Goal: Share content: Share content

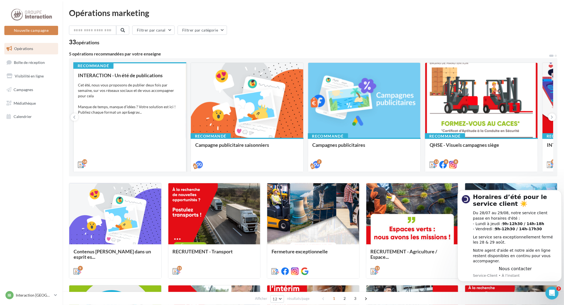
click at [116, 82] on div "INTERACTION - Un été de publications Cet été, nous vous proposons de publier de…" at bounding box center [130, 120] width 104 height 94
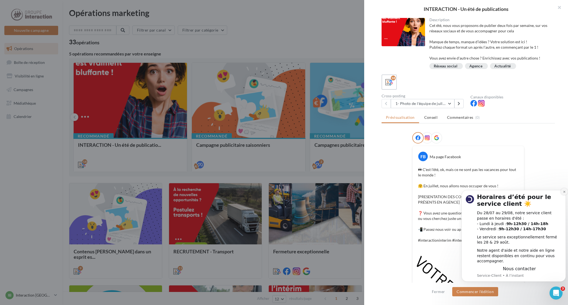
click at [563, 193] on icon "Dismiss notification" at bounding box center [564, 191] width 3 height 3
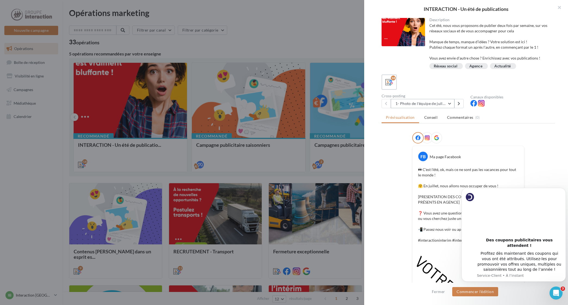
click at [442, 99] on button "1- Photo de l'équipe de juillet" at bounding box center [423, 103] width 64 height 9
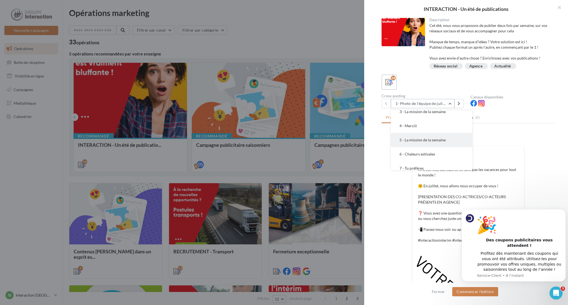
scroll to position [68, 0]
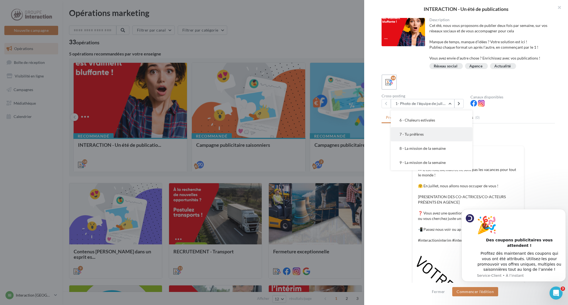
click at [416, 135] on span "7 - Tu préfères" at bounding box center [411, 134] width 24 height 5
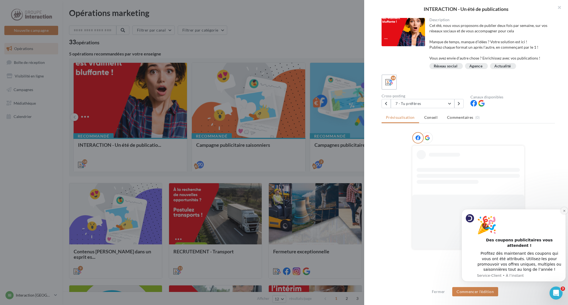
click at [564, 212] on icon "Dismiss notification" at bounding box center [564, 211] width 2 height 2
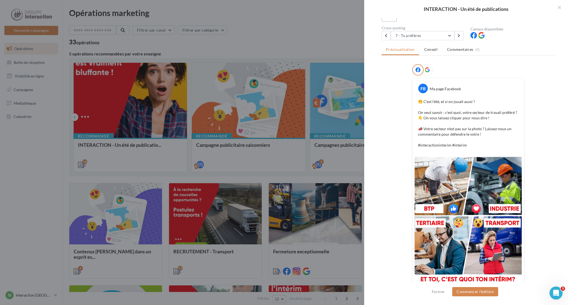
scroll to position [81, 0]
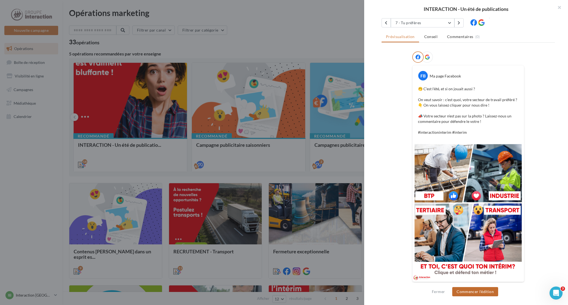
click at [471, 292] on button "Commencer l'édition" at bounding box center [475, 291] width 46 height 9
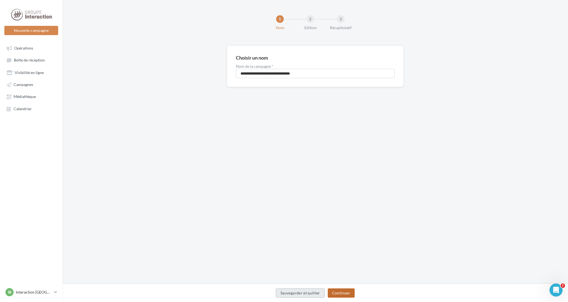
click at [336, 291] on button "Continuer" at bounding box center [341, 292] width 27 height 9
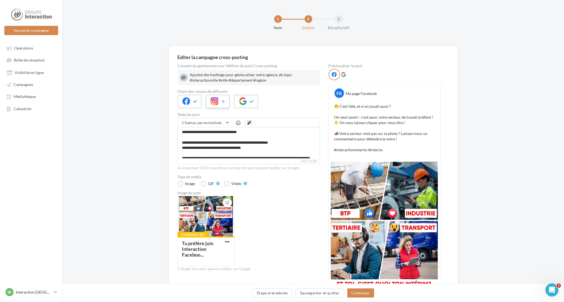
click at [217, 103] on icon at bounding box center [215, 101] width 8 height 8
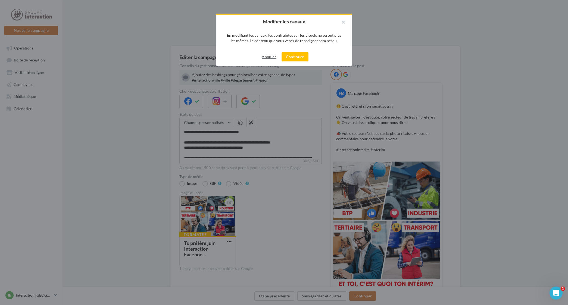
click at [270, 55] on button "Annuler" at bounding box center [268, 57] width 19 height 7
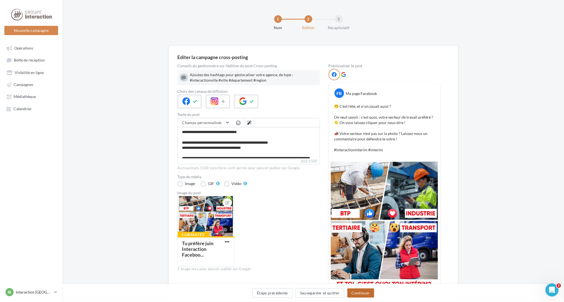
click at [362, 295] on button "Continuer" at bounding box center [360, 292] width 27 height 9
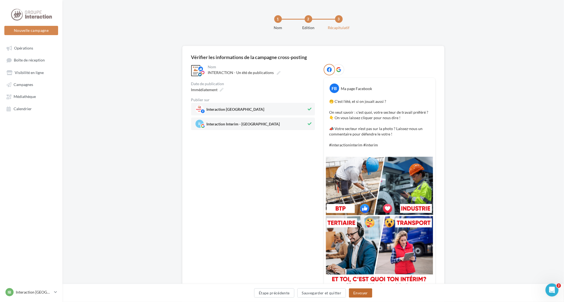
click at [365, 291] on button "Envoyer" at bounding box center [360, 292] width 23 height 9
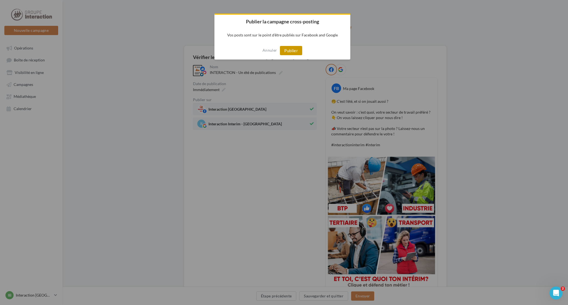
click at [286, 48] on button "Publier" at bounding box center [291, 50] width 22 height 9
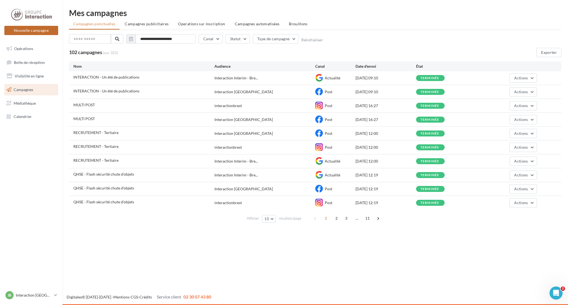
click at [40, 27] on button "Nouvelle campagne" at bounding box center [31, 30] width 54 height 9
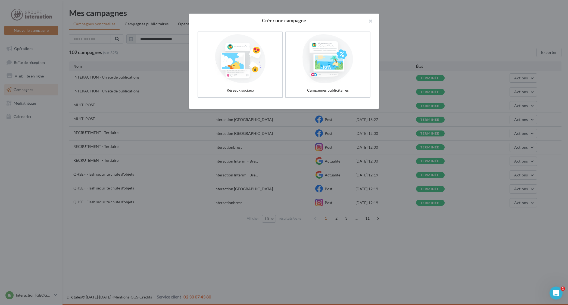
click at [47, 52] on div at bounding box center [284, 152] width 568 height 305
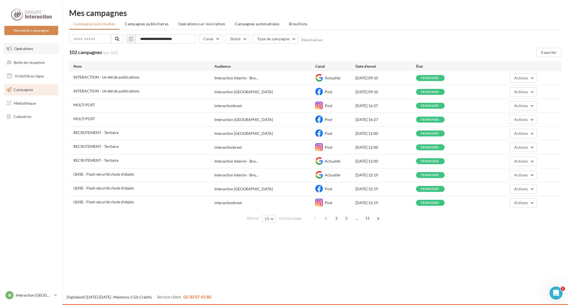
click at [23, 48] on span "Opérations" at bounding box center [23, 48] width 19 height 5
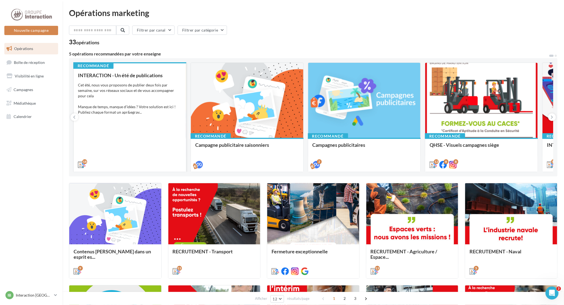
click at [145, 125] on div "INTERACTION - Un été de publications Cet été, nous vous proposons de publier de…" at bounding box center [130, 120] width 104 height 94
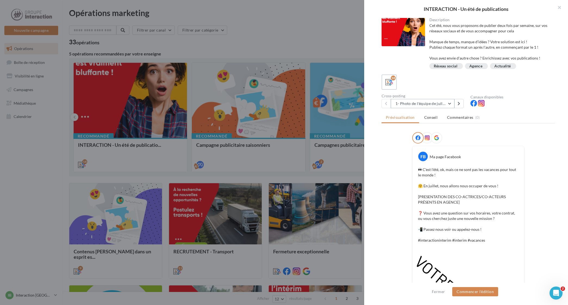
click at [422, 102] on button "1- Photo de l'équipe de juillet" at bounding box center [423, 103] width 64 height 9
click at [424, 146] on button "10 - Avis Google Agence" at bounding box center [432, 143] width 82 height 14
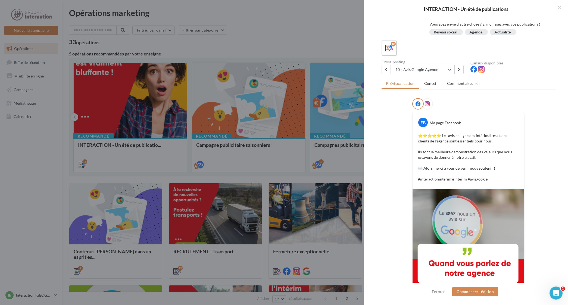
scroll to position [53, 0]
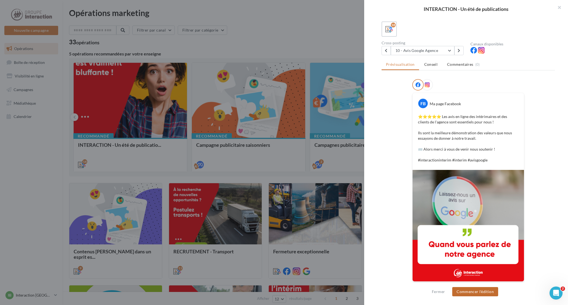
click at [479, 292] on button "Commencer l'édition" at bounding box center [475, 291] width 46 height 9
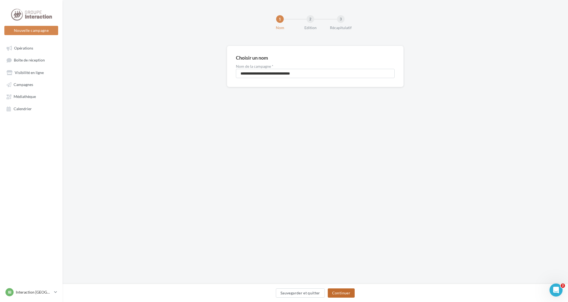
click at [335, 289] on button "Continuer" at bounding box center [341, 292] width 27 height 9
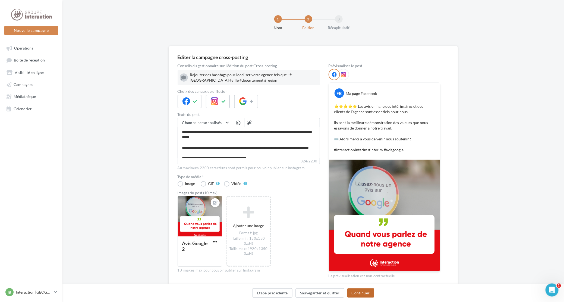
click at [359, 293] on button "Continuer" at bounding box center [360, 292] width 27 height 9
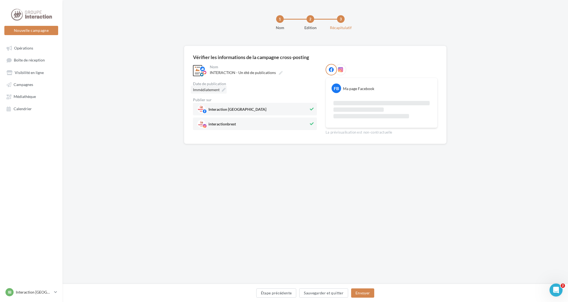
click at [222, 88] on icon at bounding box center [224, 90] width 4 height 4
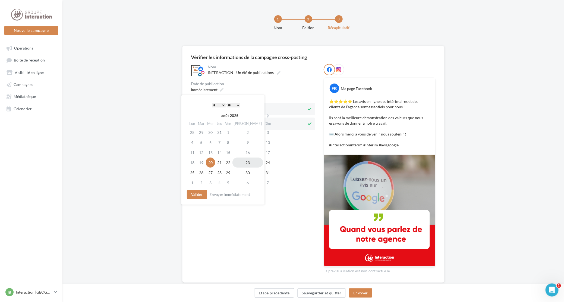
click at [241, 163] on td "23" at bounding box center [248, 162] width 31 height 10
click at [199, 198] on button "Valider" at bounding box center [195, 194] width 20 height 9
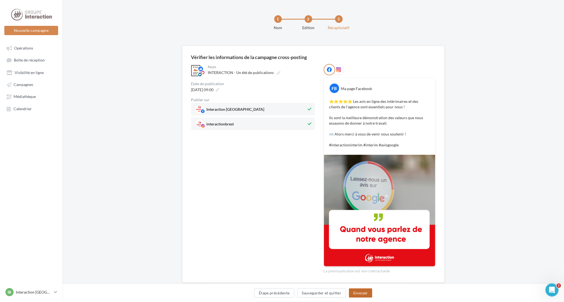
click at [360, 292] on button "Envoyer" at bounding box center [360, 292] width 23 height 9
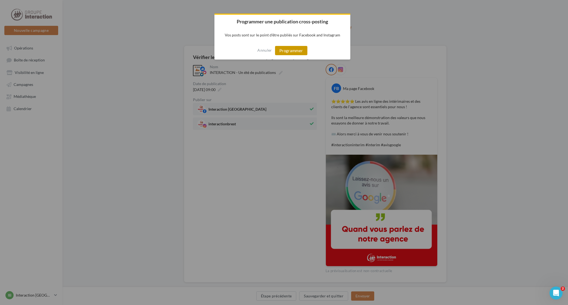
click at [290, 48] on button "Programmer" at bounding box center [291, 50] width 32 height 9
